Goal: Task Accomplishment & Management: Use online tool/utility

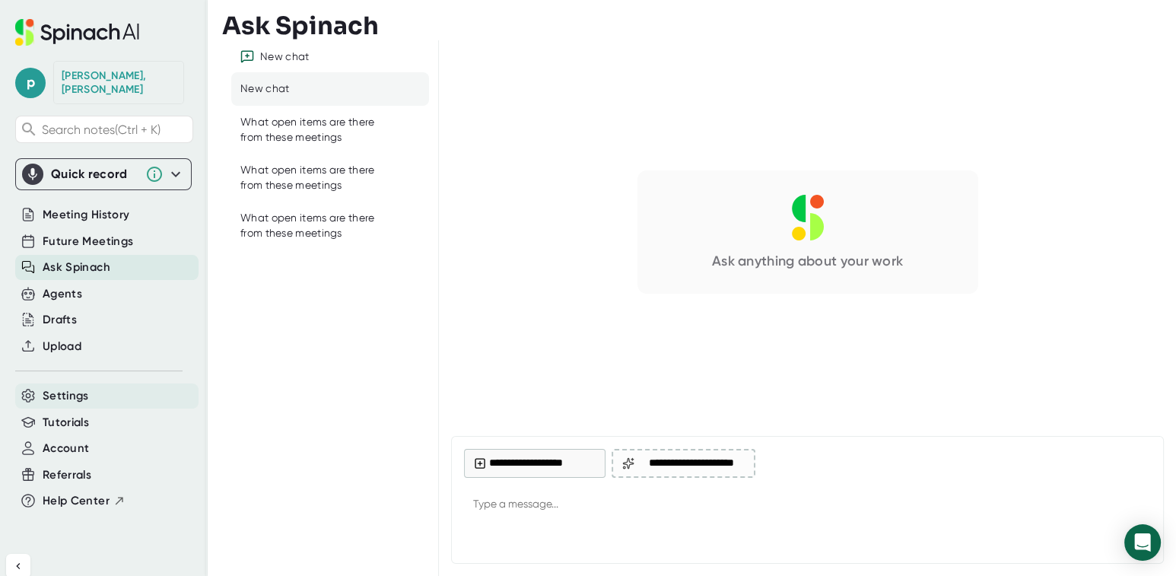
click at [84, 390] on div "Settings" at bounding box center [106, 395] width 183 height 25
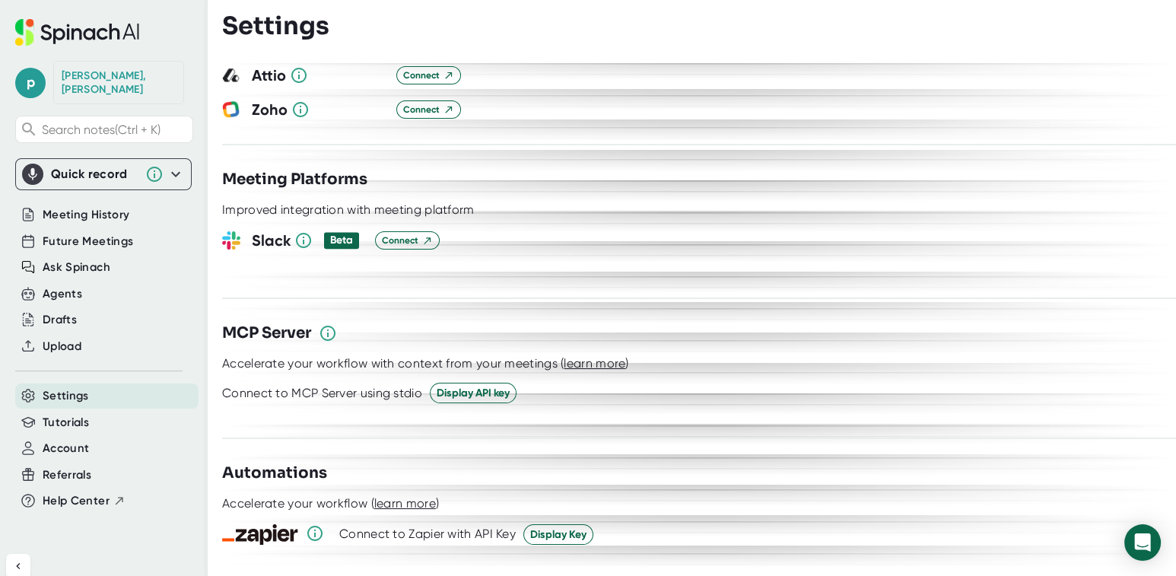
scroll to position [2357, 0]
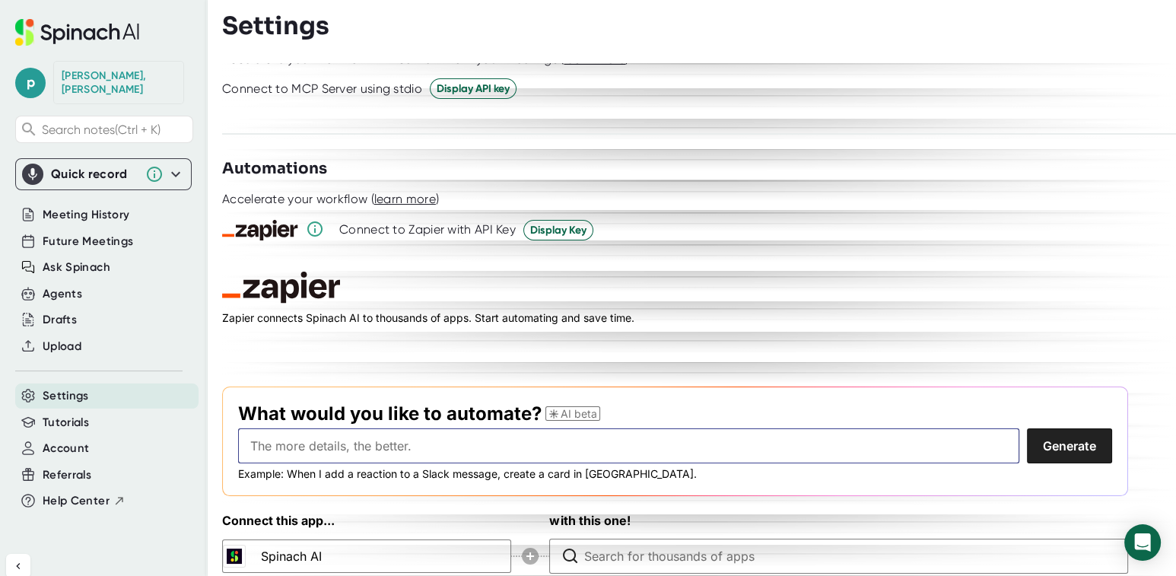
click at [297, 428] on input "text" at bounding box center [628, 445] width 781 height 35
type input "Move all meeting notes to OneNote"
click at [1036, 428] on button "Generate" at bounding box center [1069, 445] width 85 height 35
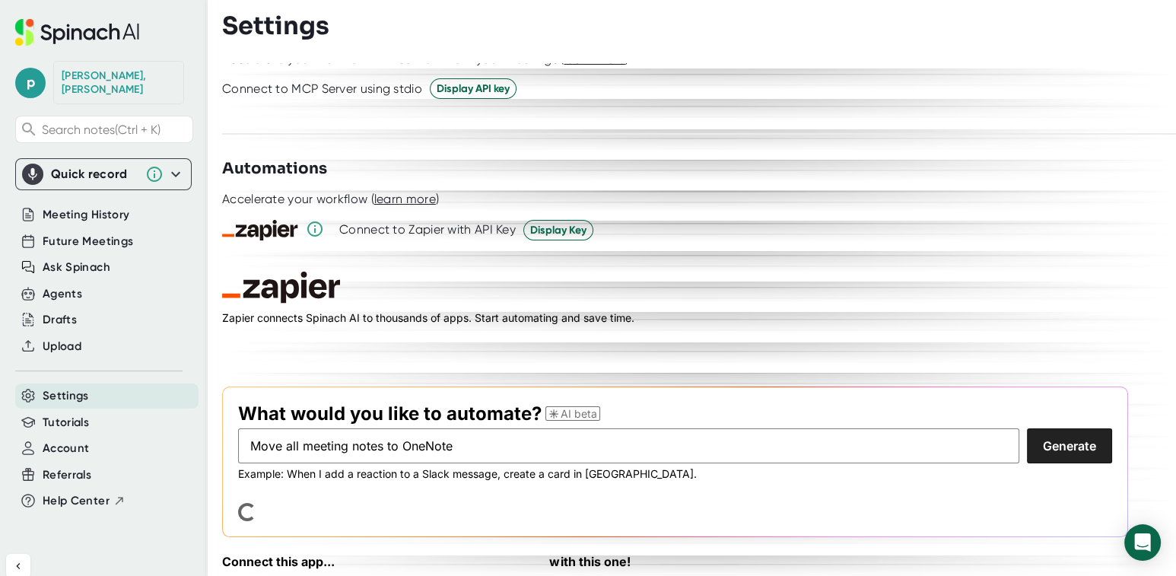
scroll to position [2398, 0]
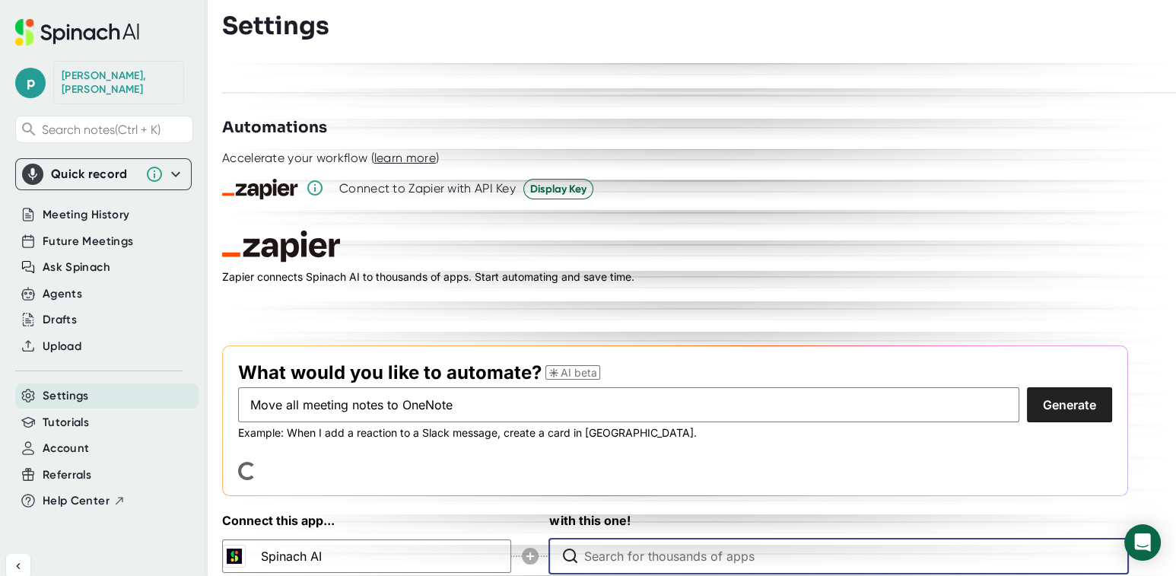
click at [584, 539] on input "Type to search for an app to connect" at bounding box center [842, 555] width 518 height 33
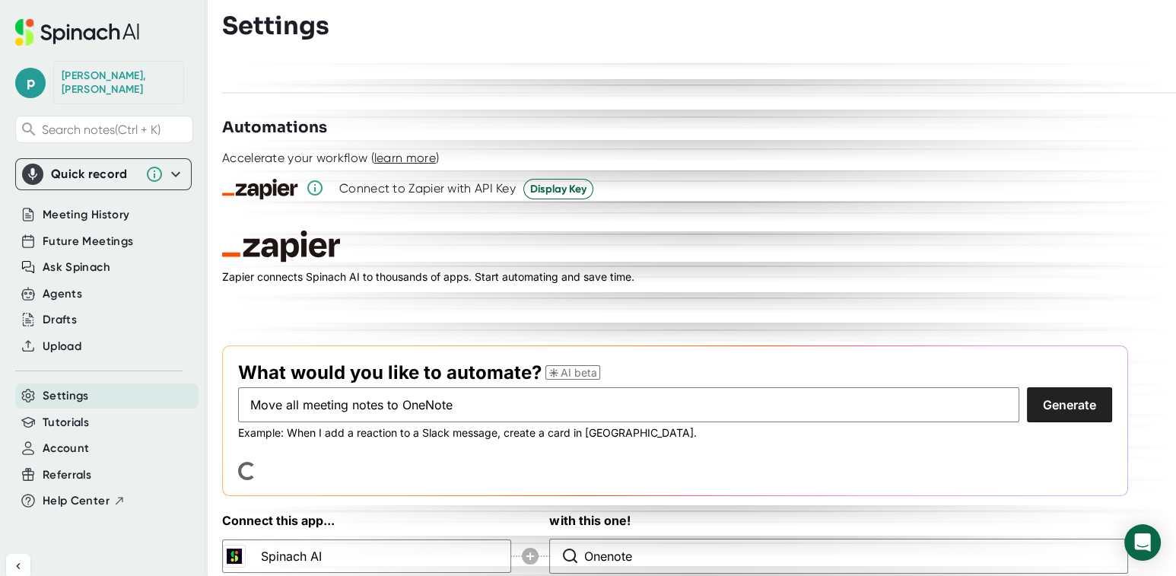
type input "OneNote"
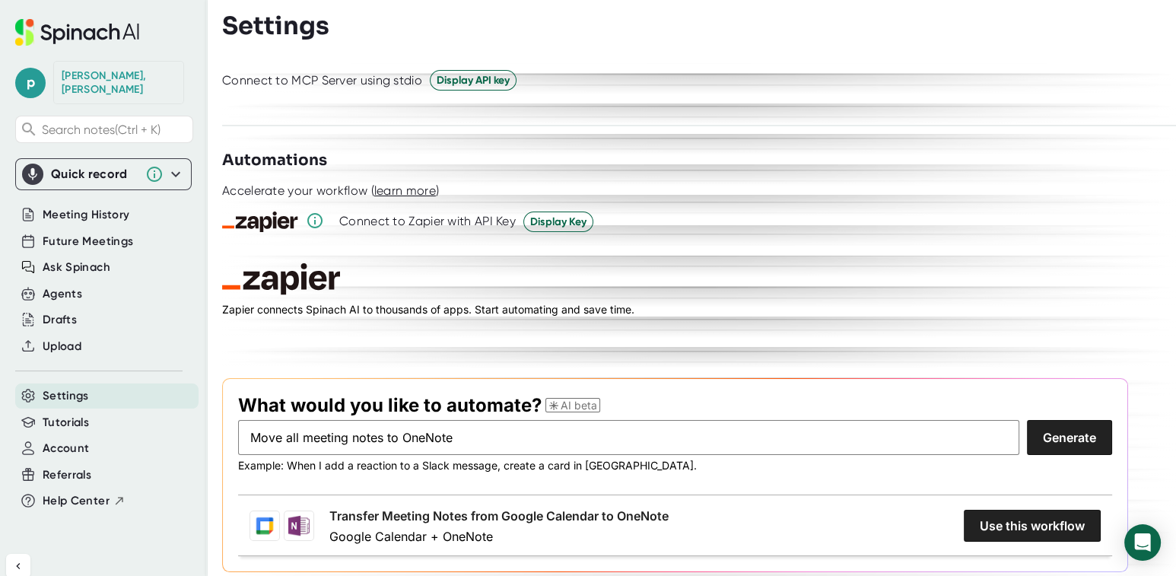
scroll to position [2442, 0]
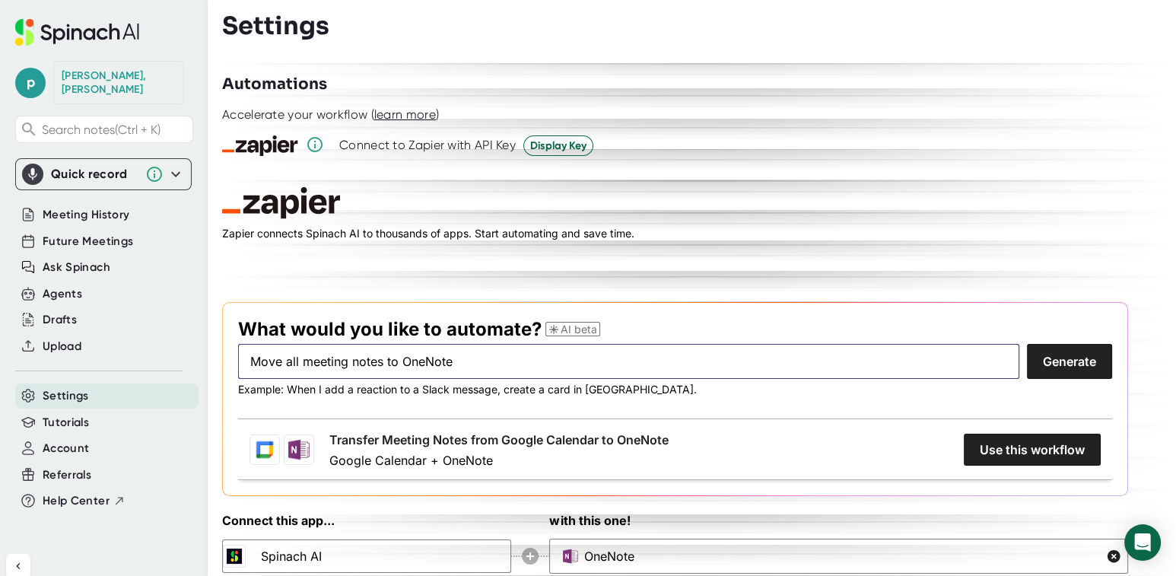
click at [383, 344] on input "Move all meeting notes to OneNote" at bounding box center [628, 361] width 781 height 35
type input "Move all meeting notes from Spinach AI to OneNote"
click at [1078, 344] on button "Generate" at bounding box center [1069, 361] width 85 height 35
click at [633, 430] on link "Transfer Meeting Notes from Spinach AI to OneNote" at bounding box center [481, 439] width 304 height 18
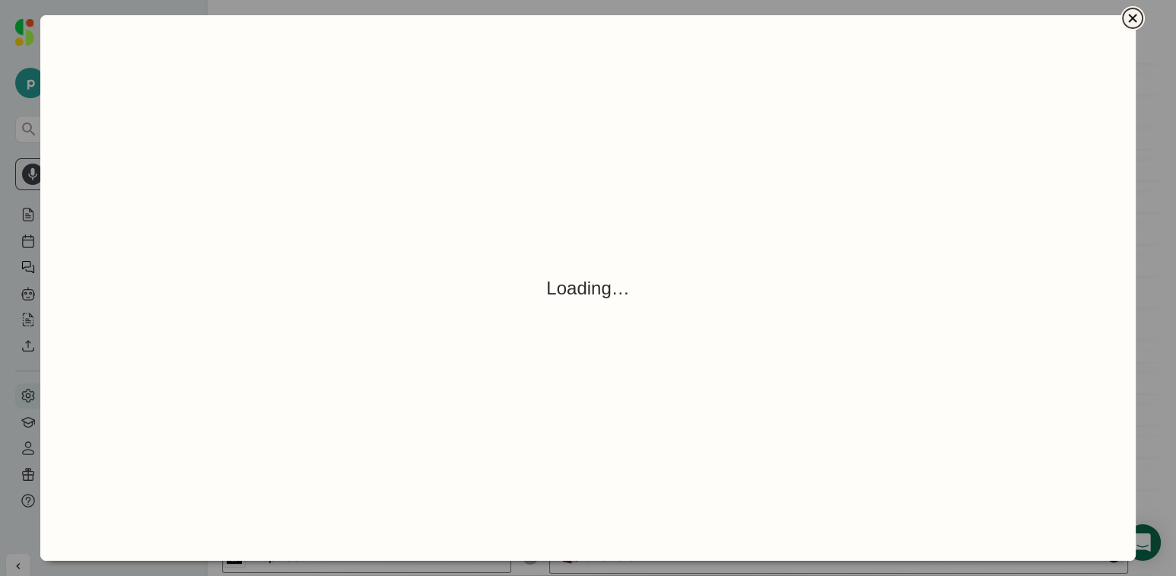
click at [1131, 15] on icon "Close" at bounding box center [1132, 18] width 18 height 18
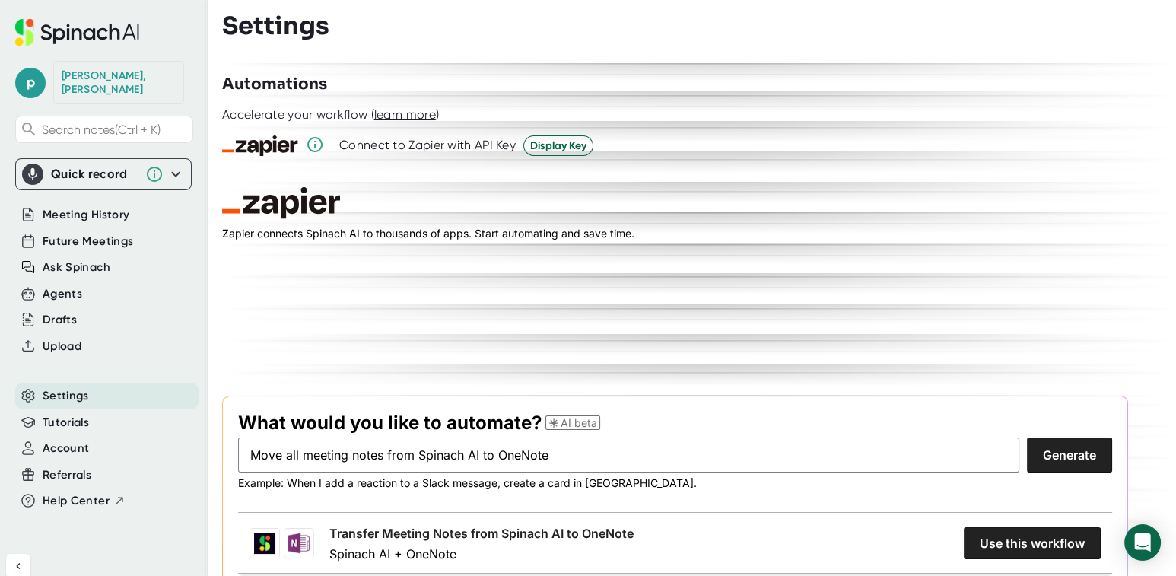
scroll to position [2366, 0]
